Goal: Task Accomplishment & Management: Complete application form

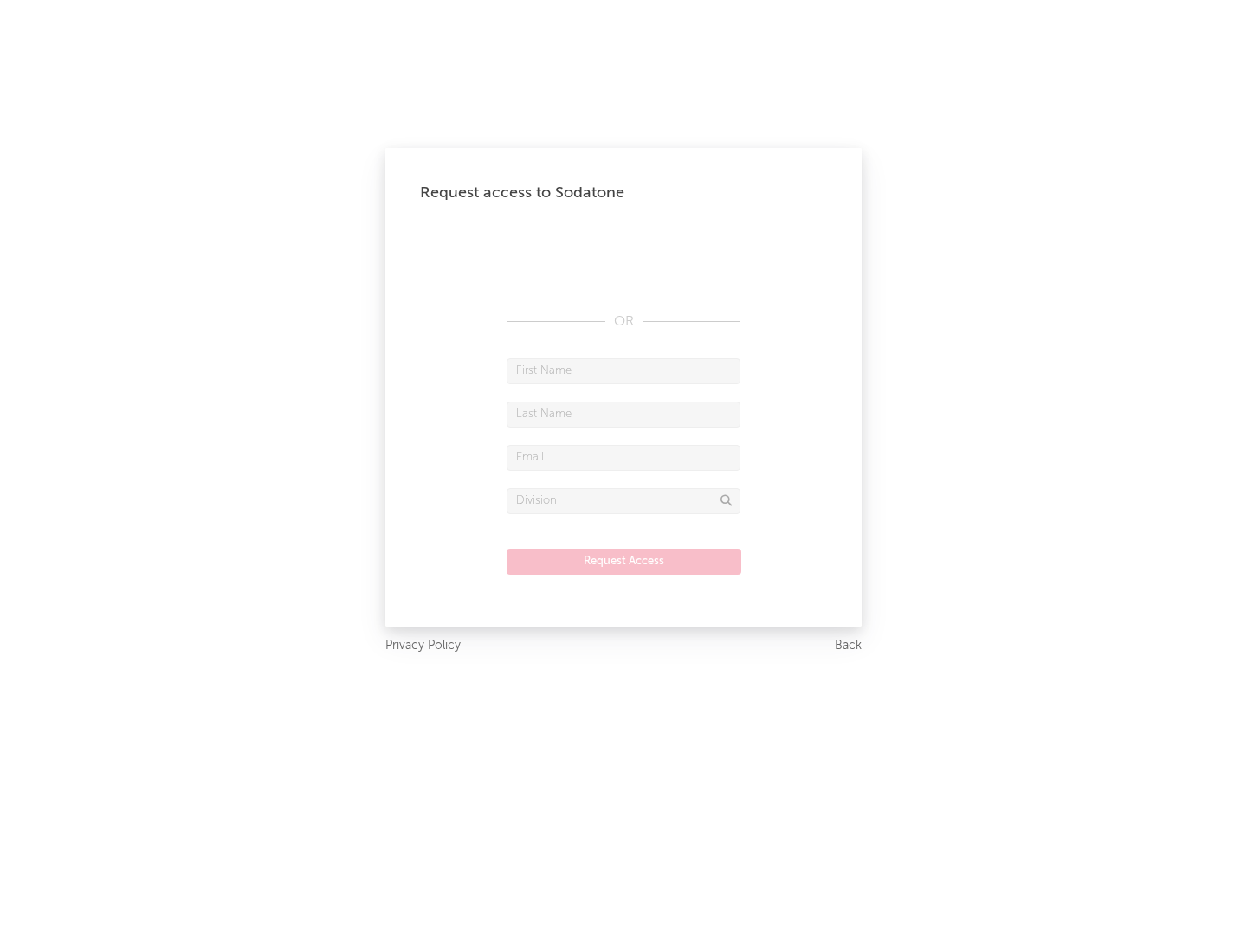
click at [624, 370] on input "text" at bounding box center [624, 371] width 234 height 26
type input "[PERSON_NAME]"
click at [624, 414] on input "text" at bounding box center [624, 415] width 234 height 26
type input "[PERSON_NAME]"
click at [624, 457] on input "text" at bounding box center [624, 458] width 234 height 26
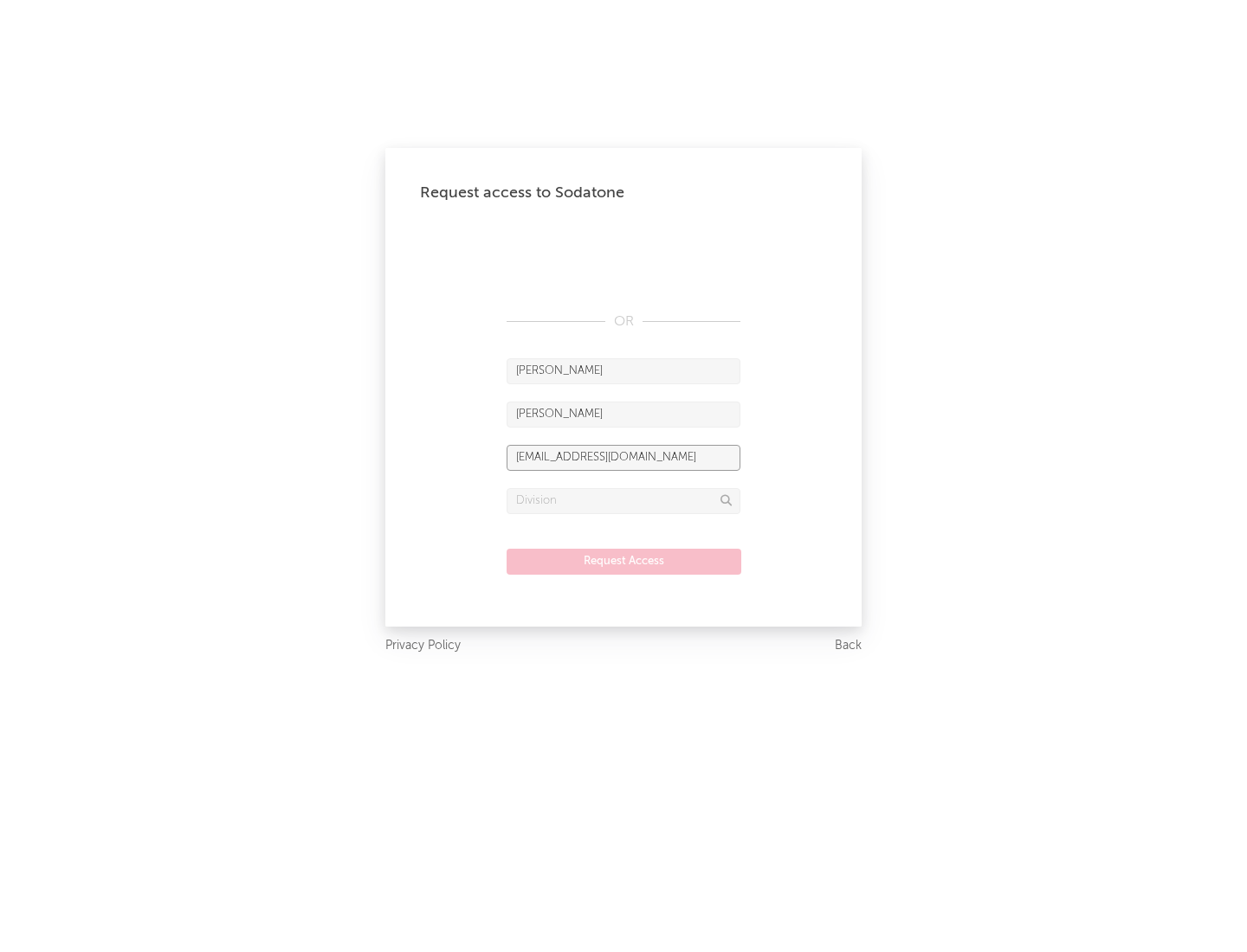
type input "[EMAIL_ADDRESS][DOMAIN_NAME]"
click at [624, 501] on input "text" at bounding box center [624, 501] width 234 height 26
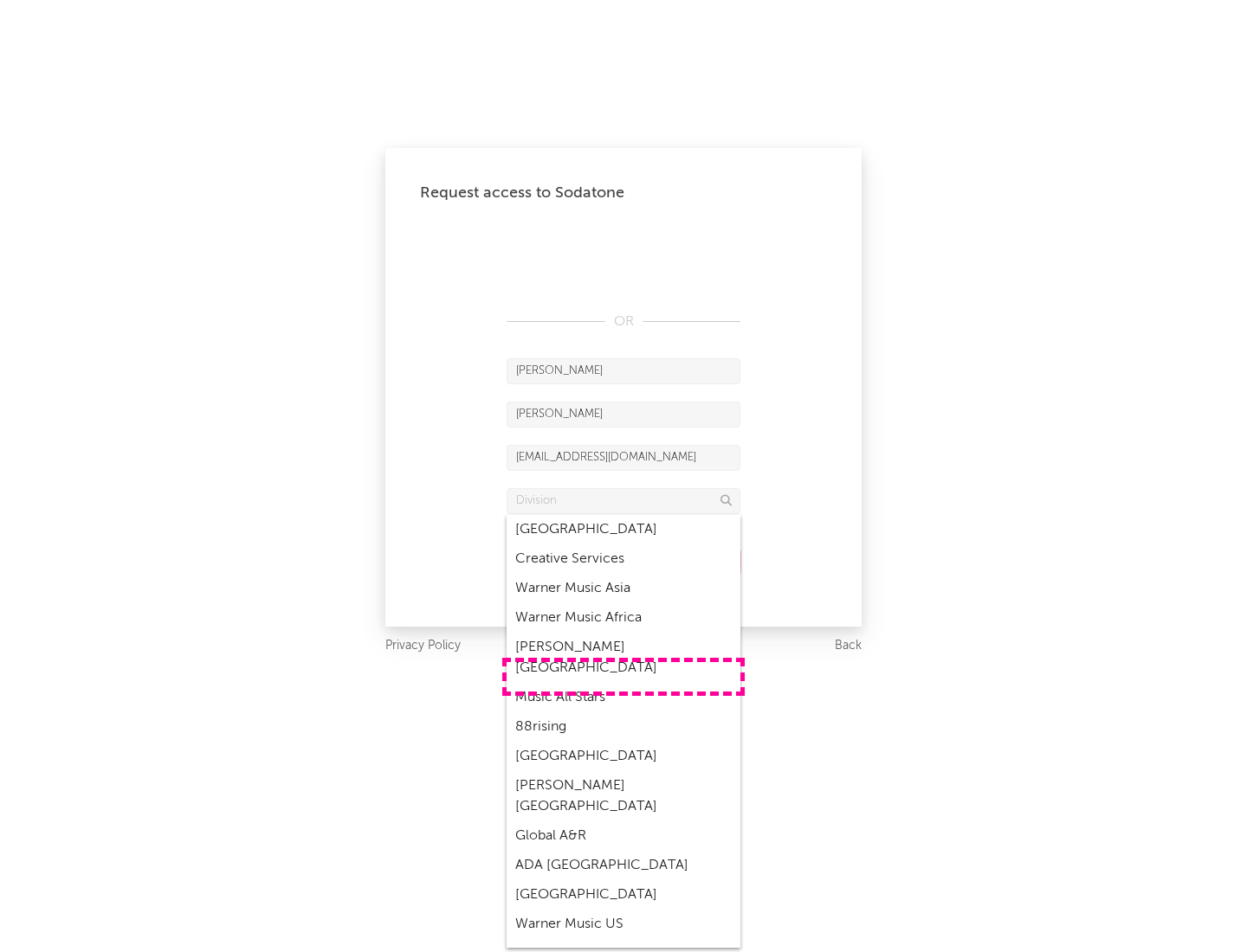
click at [624, 683] on div "Music All Stars" at bounding box center [624, 698] width 234 height 30
type input "Music All Stars"
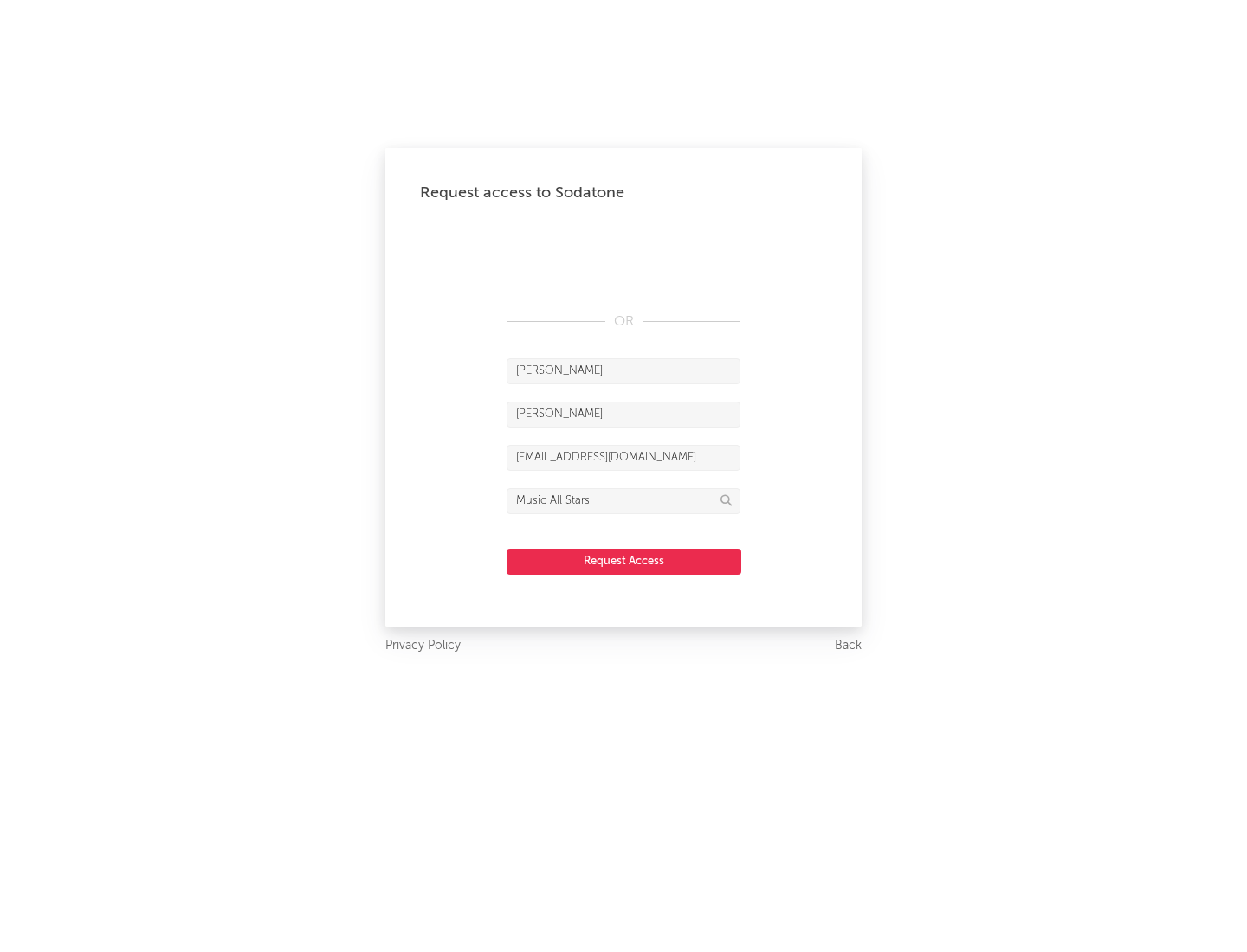
click at [624, 561] on button "Request Access" at bounding box center [624, 562] width 235 height 26
